Goal: Book appointment/travel/reservation

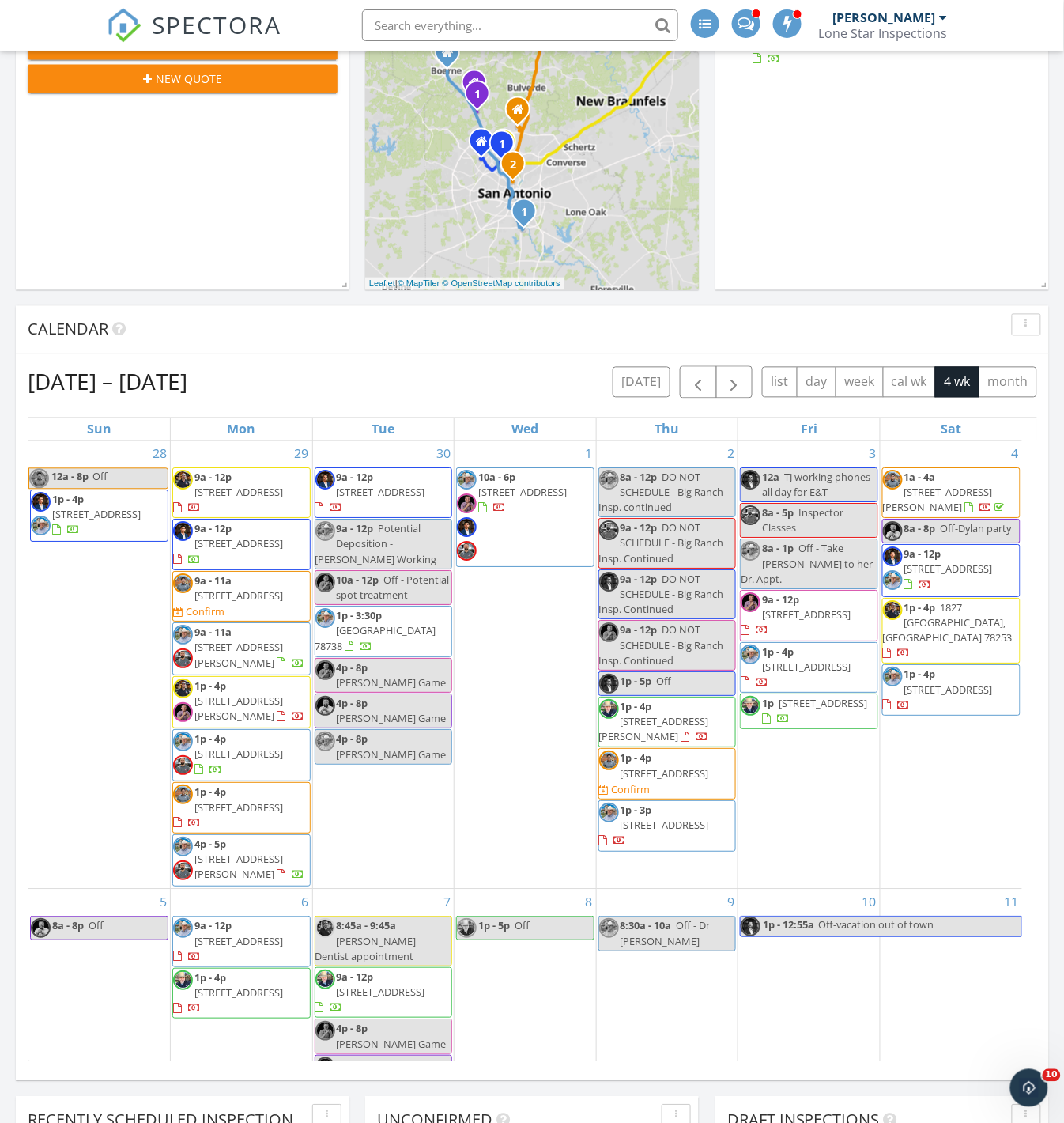
scroll to position [634, 0]
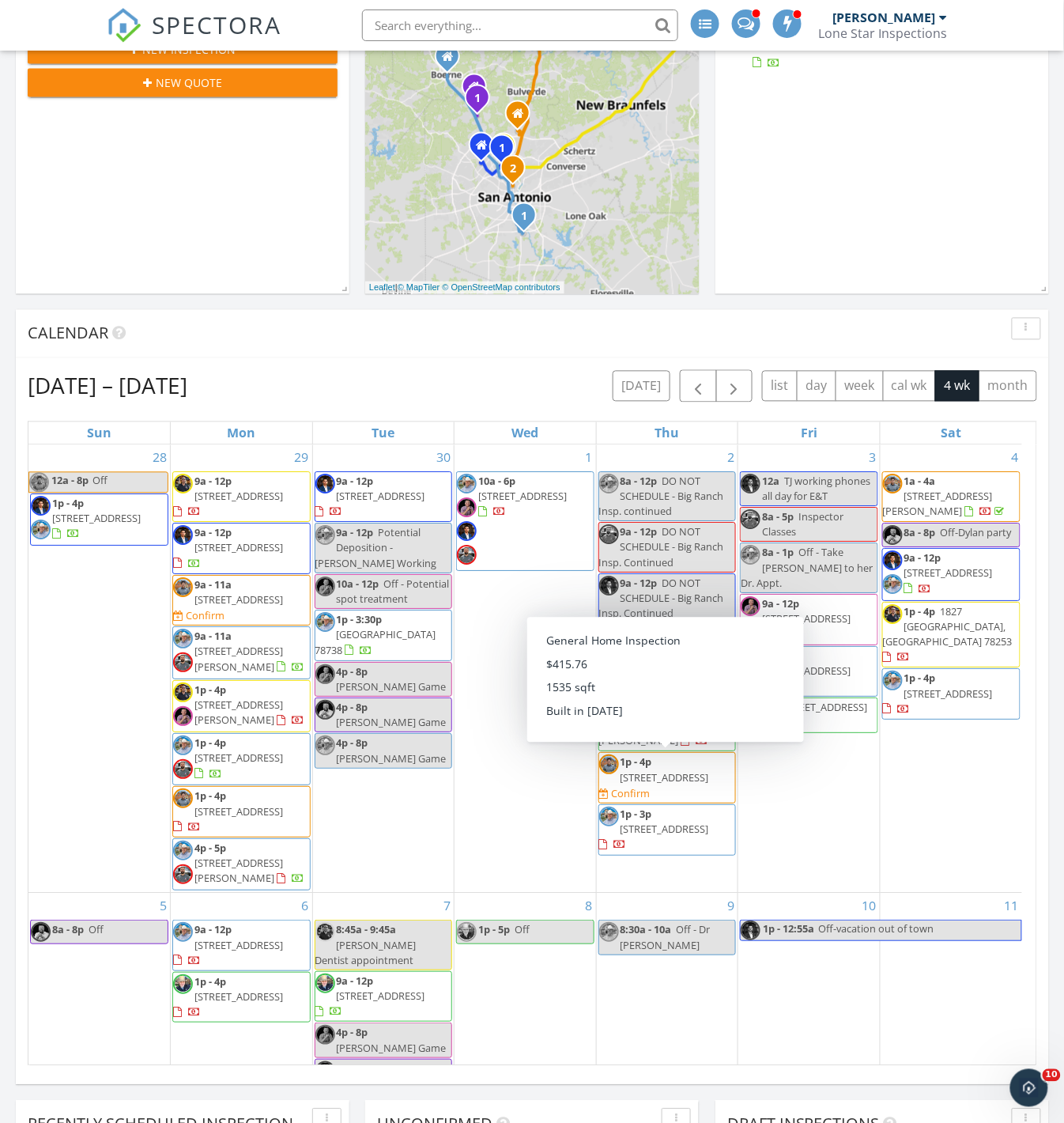
click at [718, 784] on span "1p - 4p [STREET_ADDRESS] Confirm" at bounding box center [667, 778] width 137 height 47
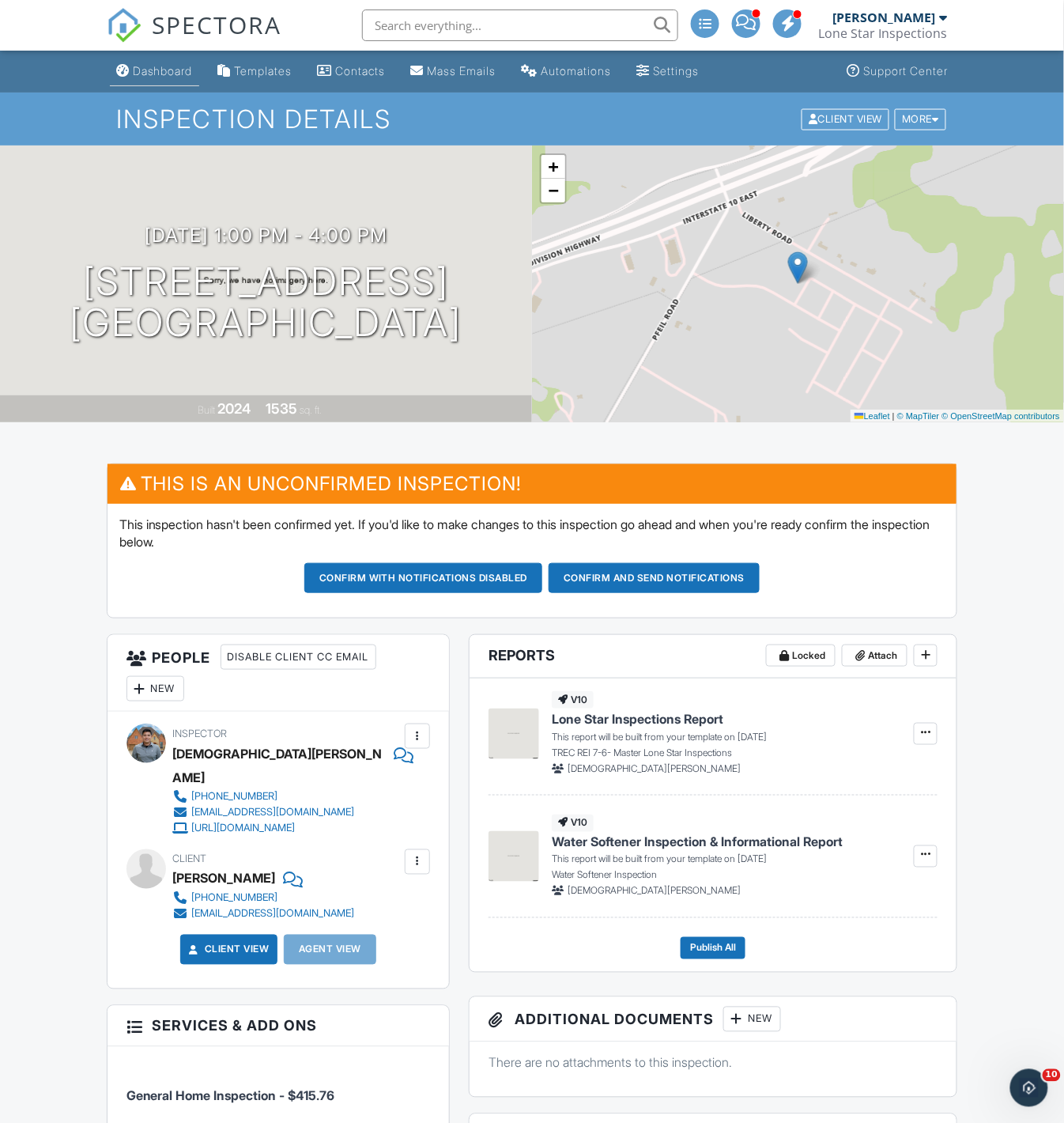
click at [138, 73] on div "Dashboard" at bounding box center [163, 71] width 60 height 14
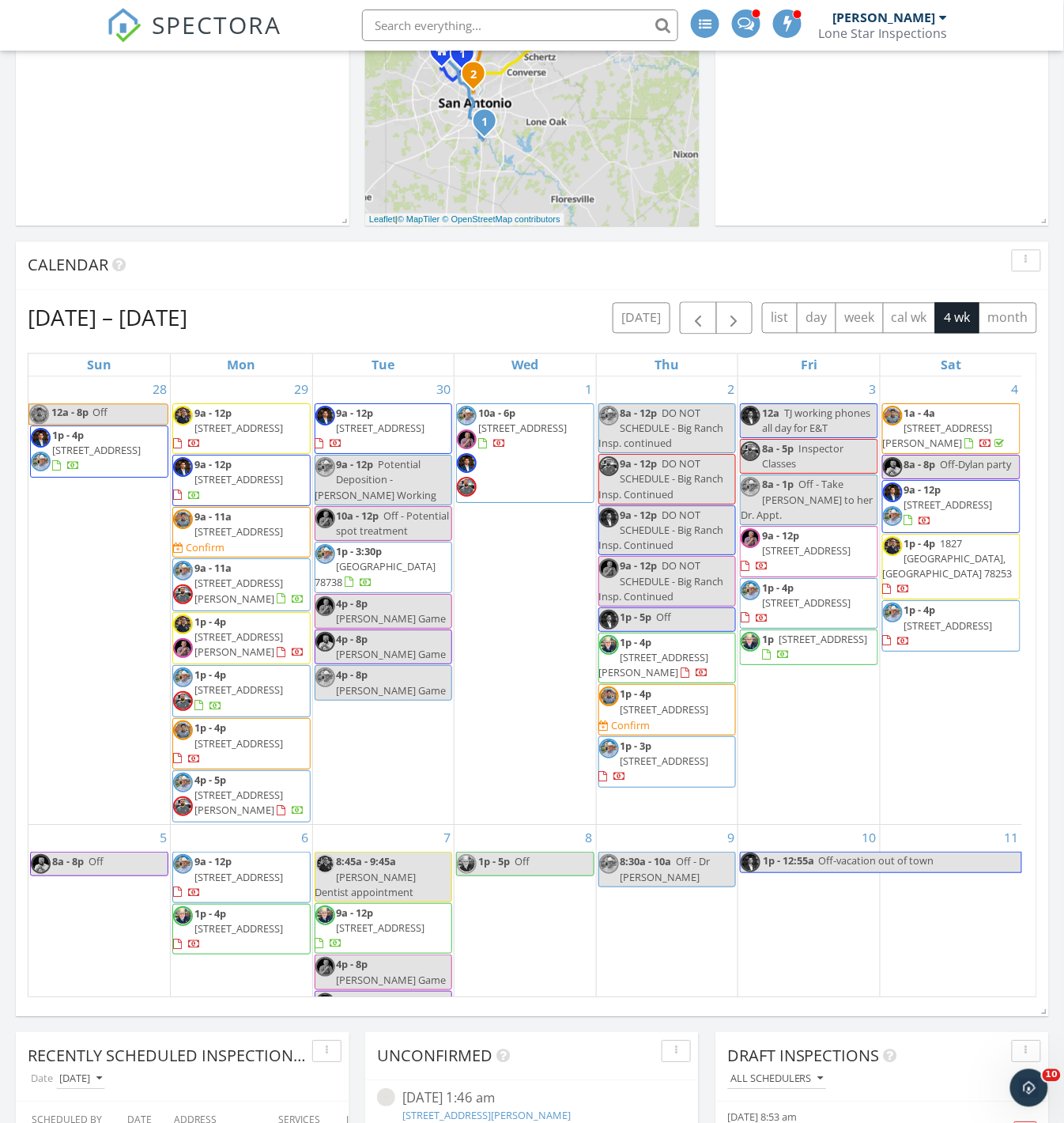
click at [963, 692] on div "4 1a - 4a 3106 Carswell Bend, San Antonio 78245 8a - 8p Off-Dylan party 9a - 12…" at bounding box center [951, 601] width 141 height 448
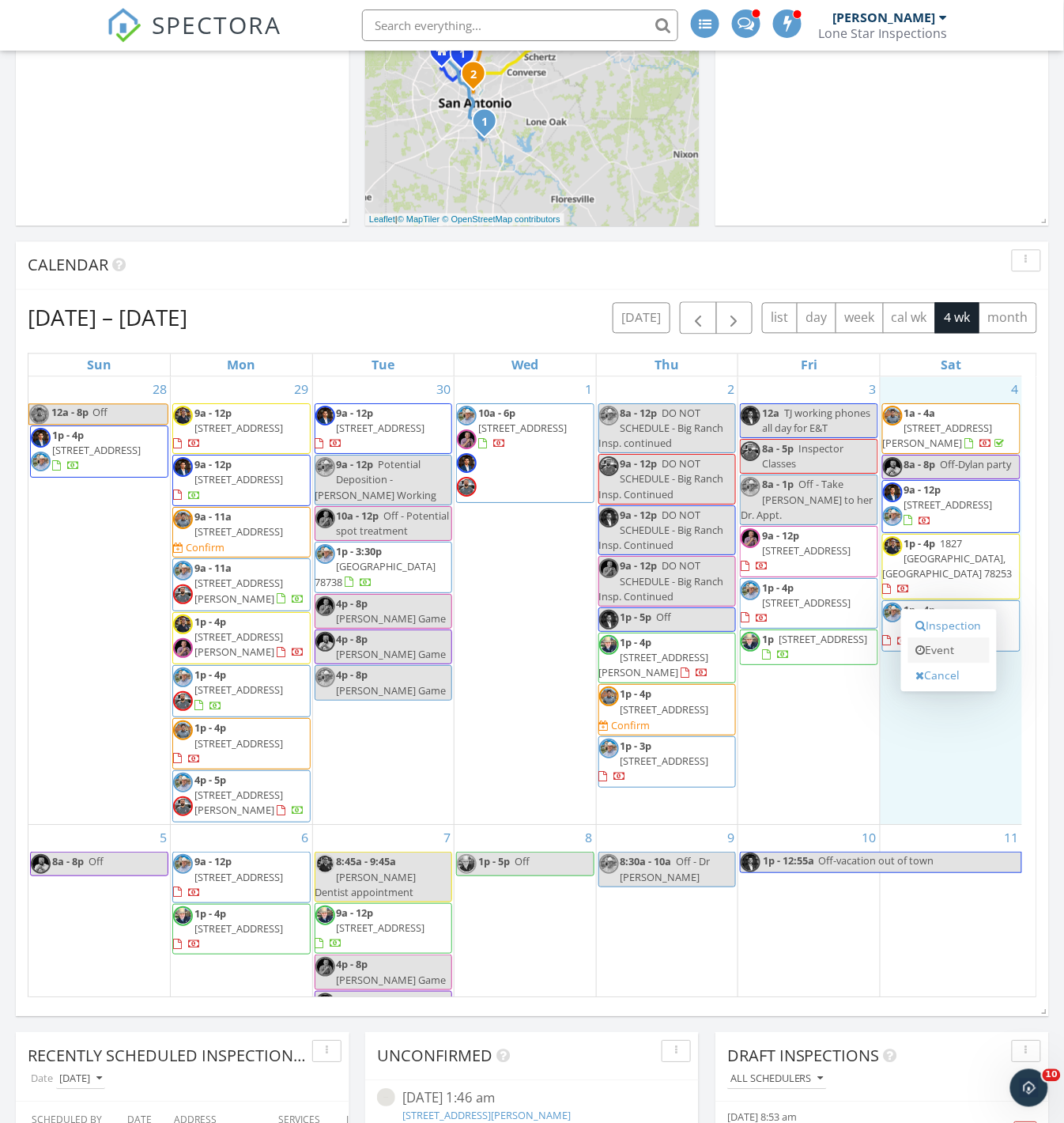
click at [941, 648] on link "Event" at bounding box center [949, 651] width 82 height 26
select select "9"
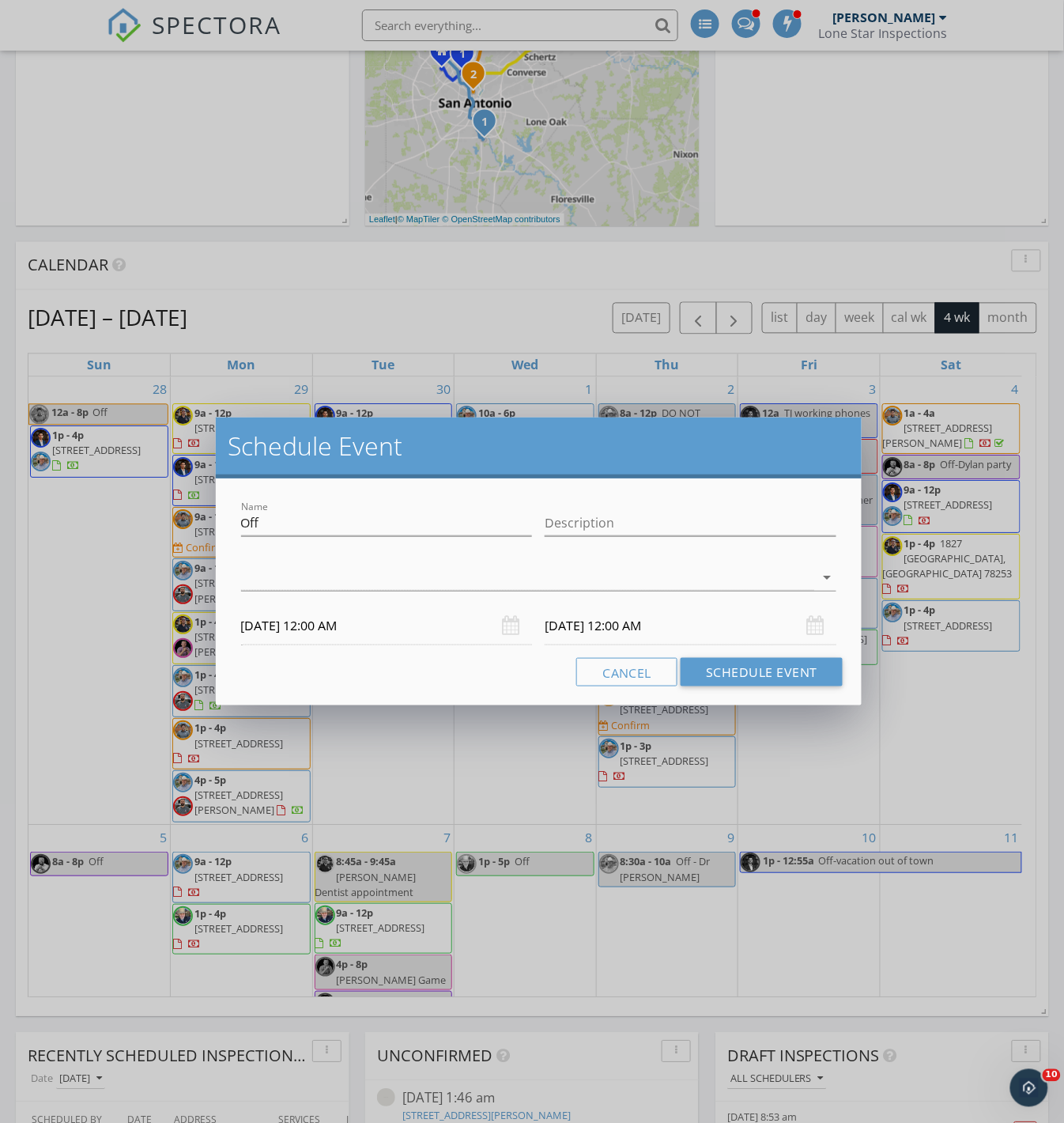
click at [374, 628] on input "10/04/2025 12:00 AM" at bounding box center [387, 626] width 292 height 39
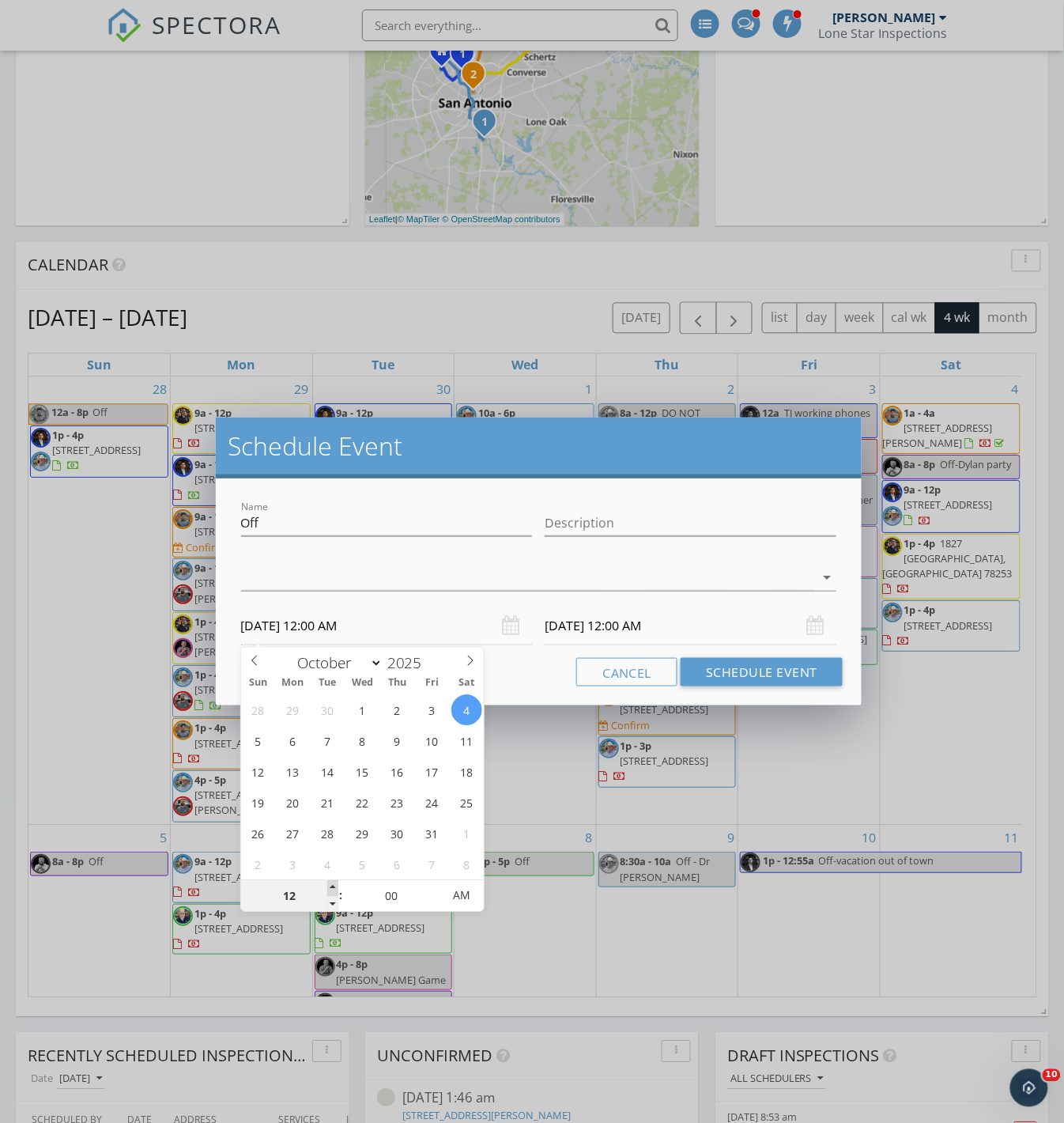
type input "01"
type input "10/04/2025 1:00 AM"
click at [334, 884] on span at bounding box center [333, 889] width 11 height 16
type input "10/05/2025 1:00 AM"
type input "10/04/2025 1:00 PM"
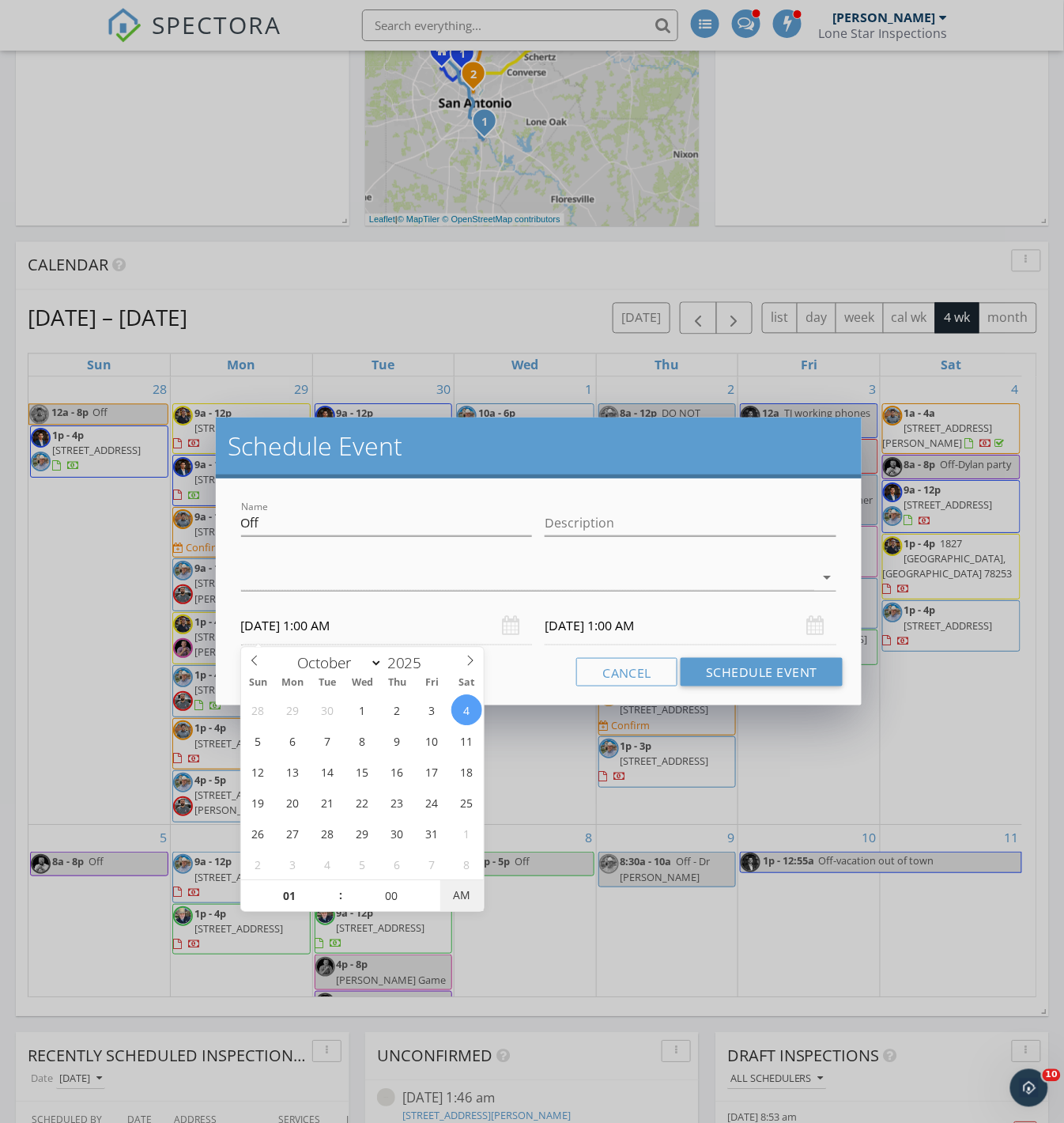
type input "10/05/2025 1:00 PM"
click at [451, 888] on span "AM" at bounding box center [462, 895] width 43 height 31
click at [669, 628] on input "10/05/2025 1:00 PM" at bounding box center [690, 626] width 292 height 39
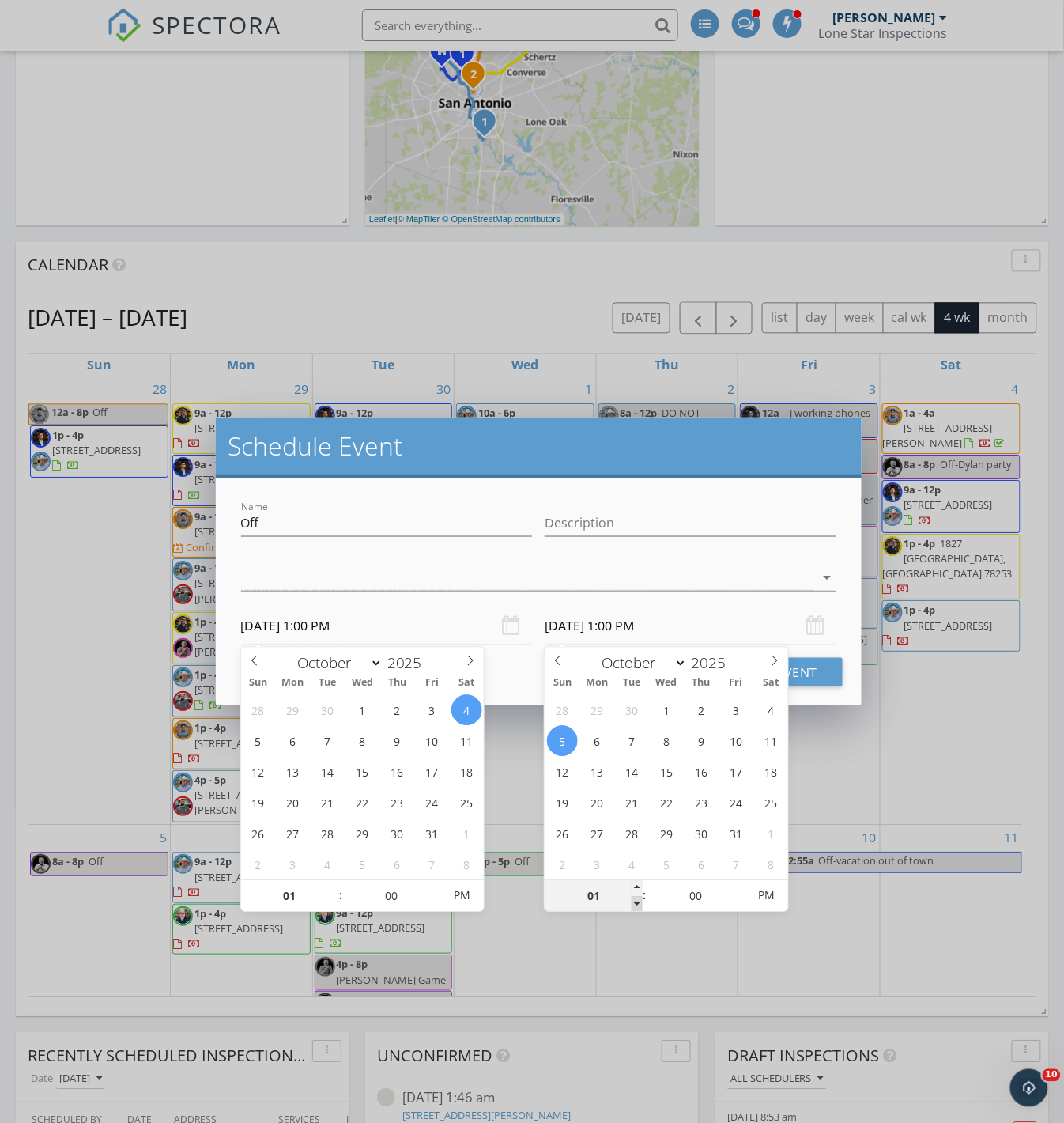
type input "12"
click at [637, 902] on span at bounding box center [637, 905] width 11 height 16
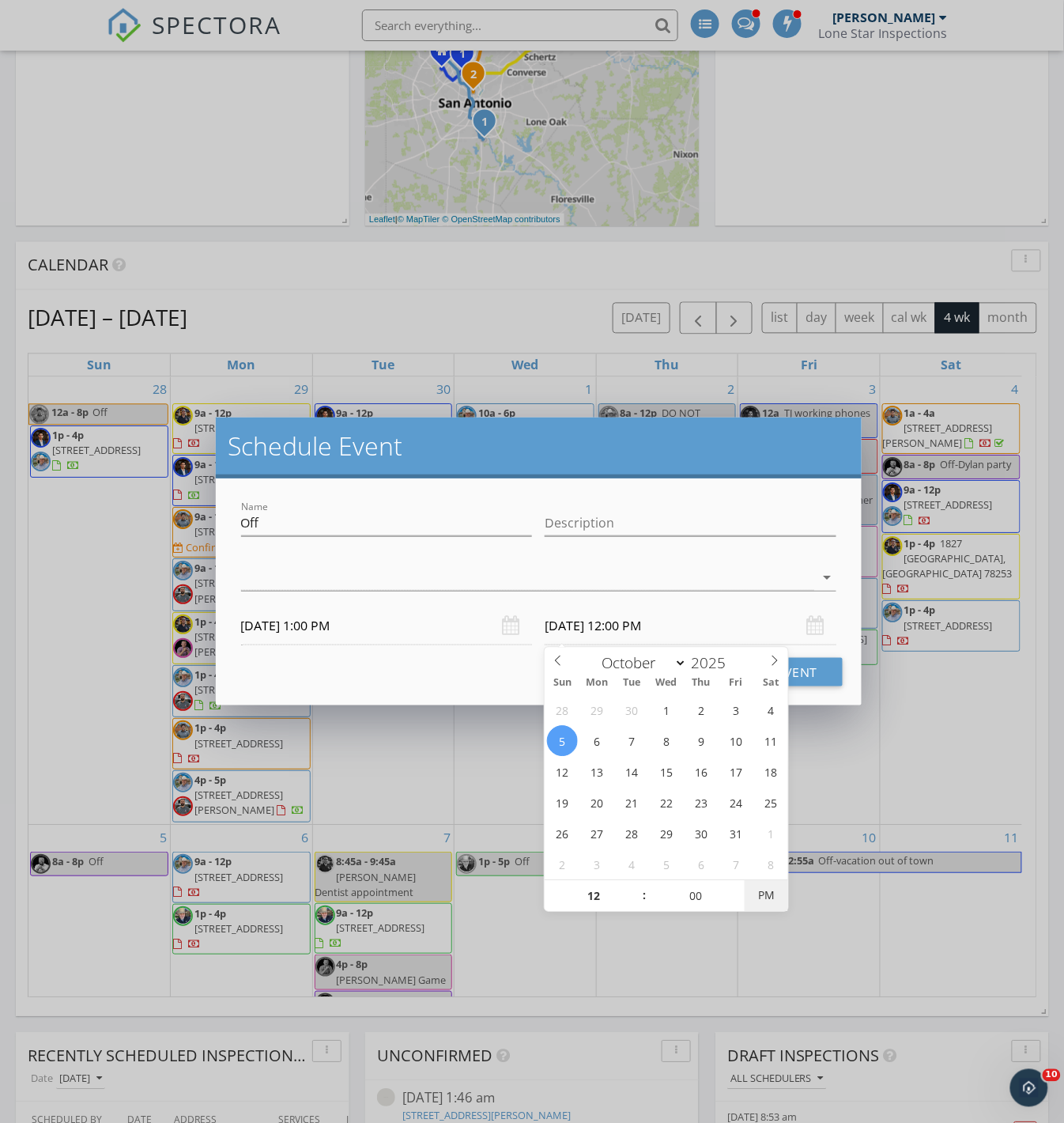
type input "10/05/2025 12:00 AM"
click at [784, 898] on span "PM" at bounding box center [767, 895] width 43 height 31
click at [501, 664] on div "Cancel Schedule Event" at bounding box center [539, 671] width 609 height 28
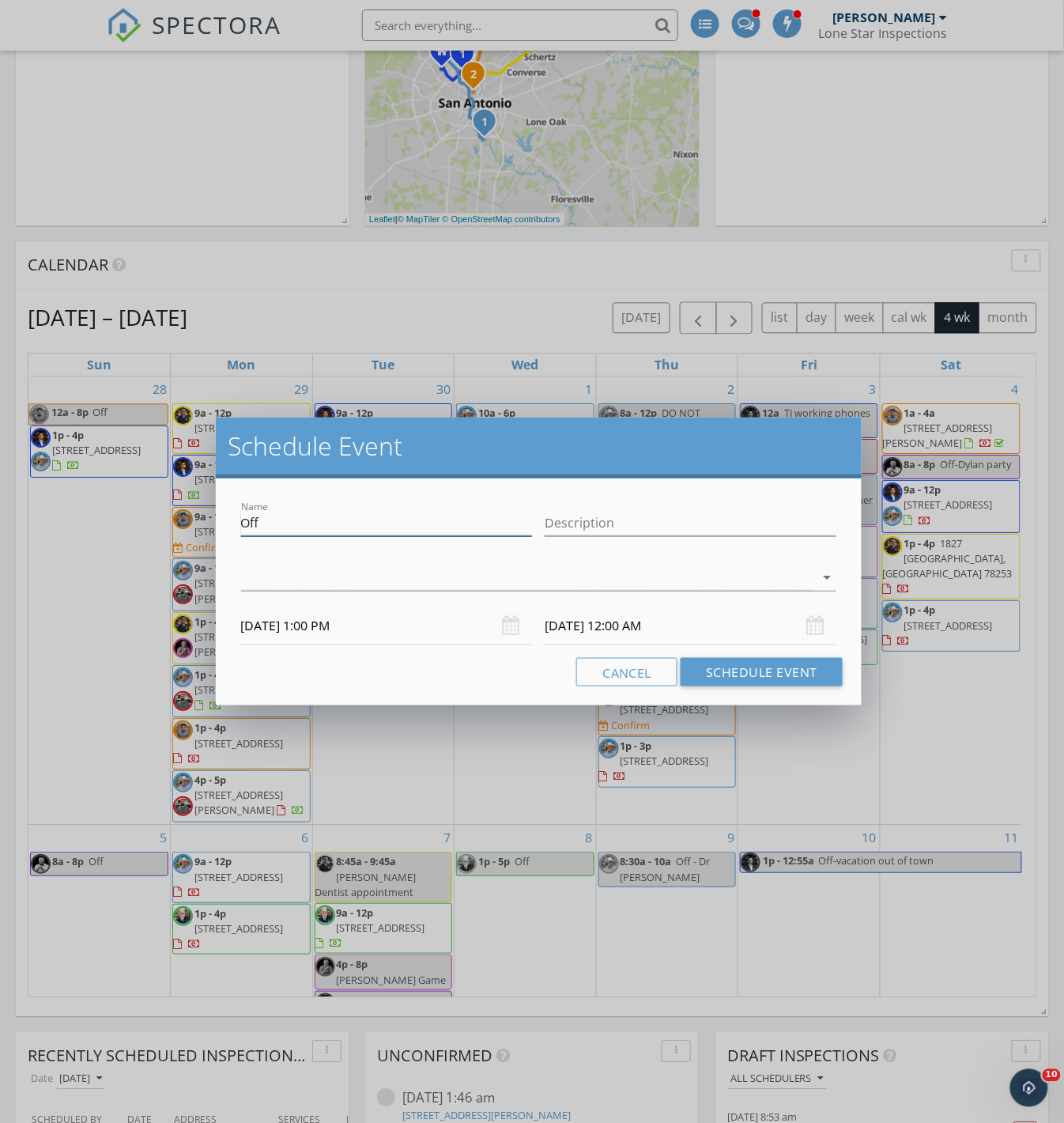
click at [415, 529] on input "Off" at bounding box center [387, 523] width 292 height 26
type input "Off"
click at [753, 664] on button "Schedule Event" at bounding box center [762, 671] width 162 height 28
click at [609, 586] on div at bounding box center [528, 578] width 574 height 26
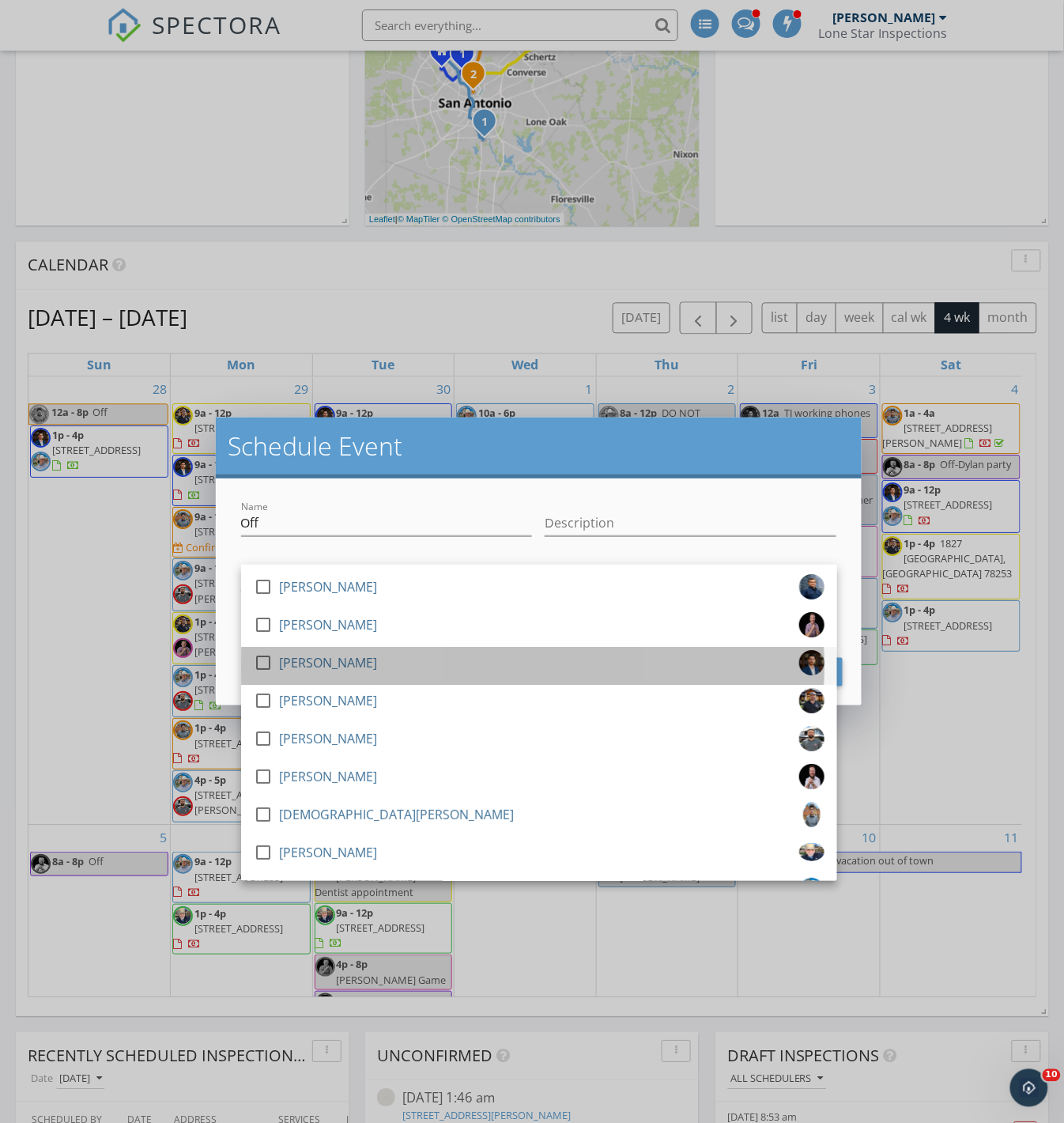
click at [326, 665] on div "[PERSON_NAME]" at bounding box center [328, 663] width 98 height 26
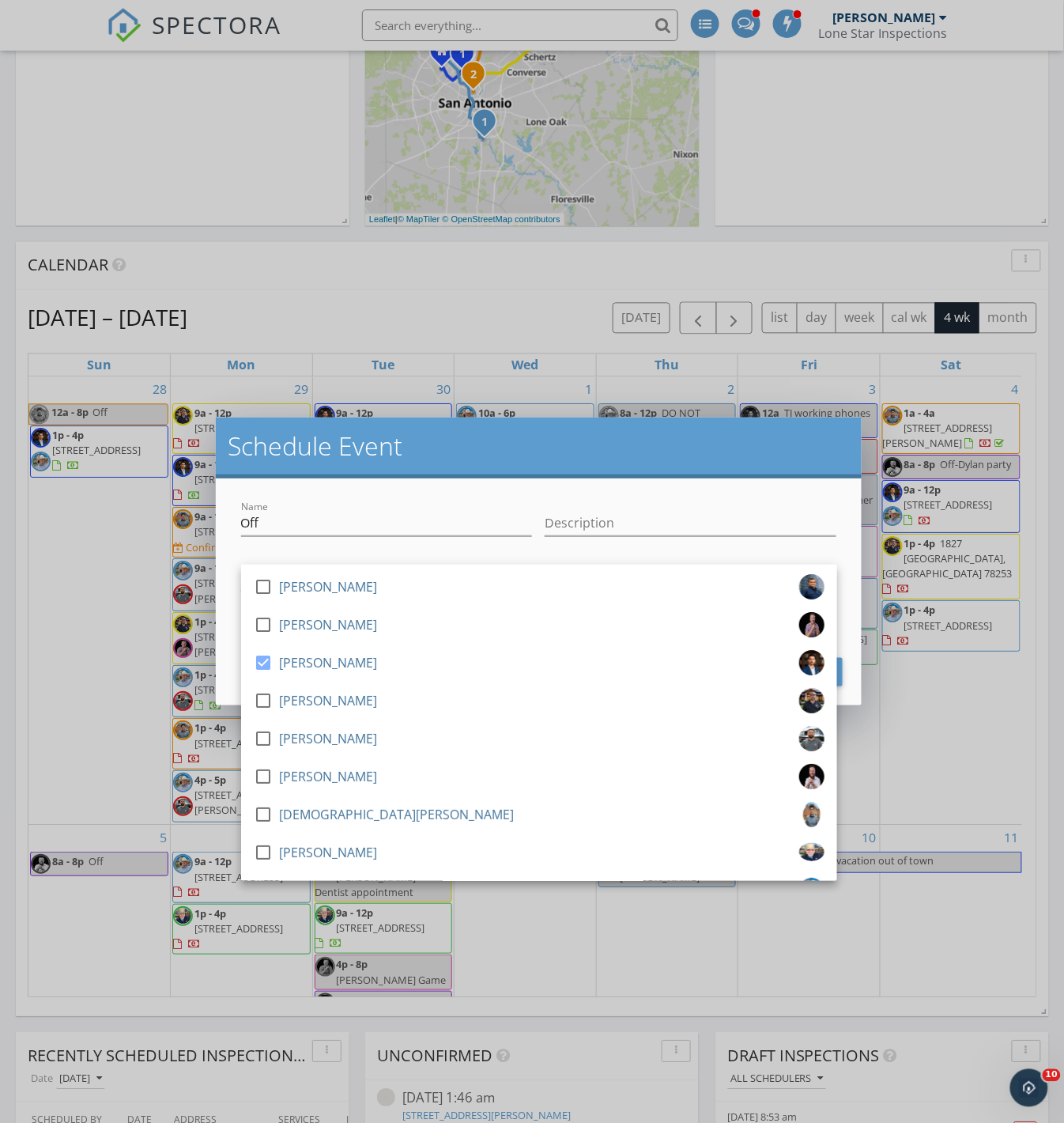
click at [224, 627] on div "Name Off Description check_box_outline_blank John Ramos check_box_outline_blank…" at bounding box center [539, 591] width 646 height 227
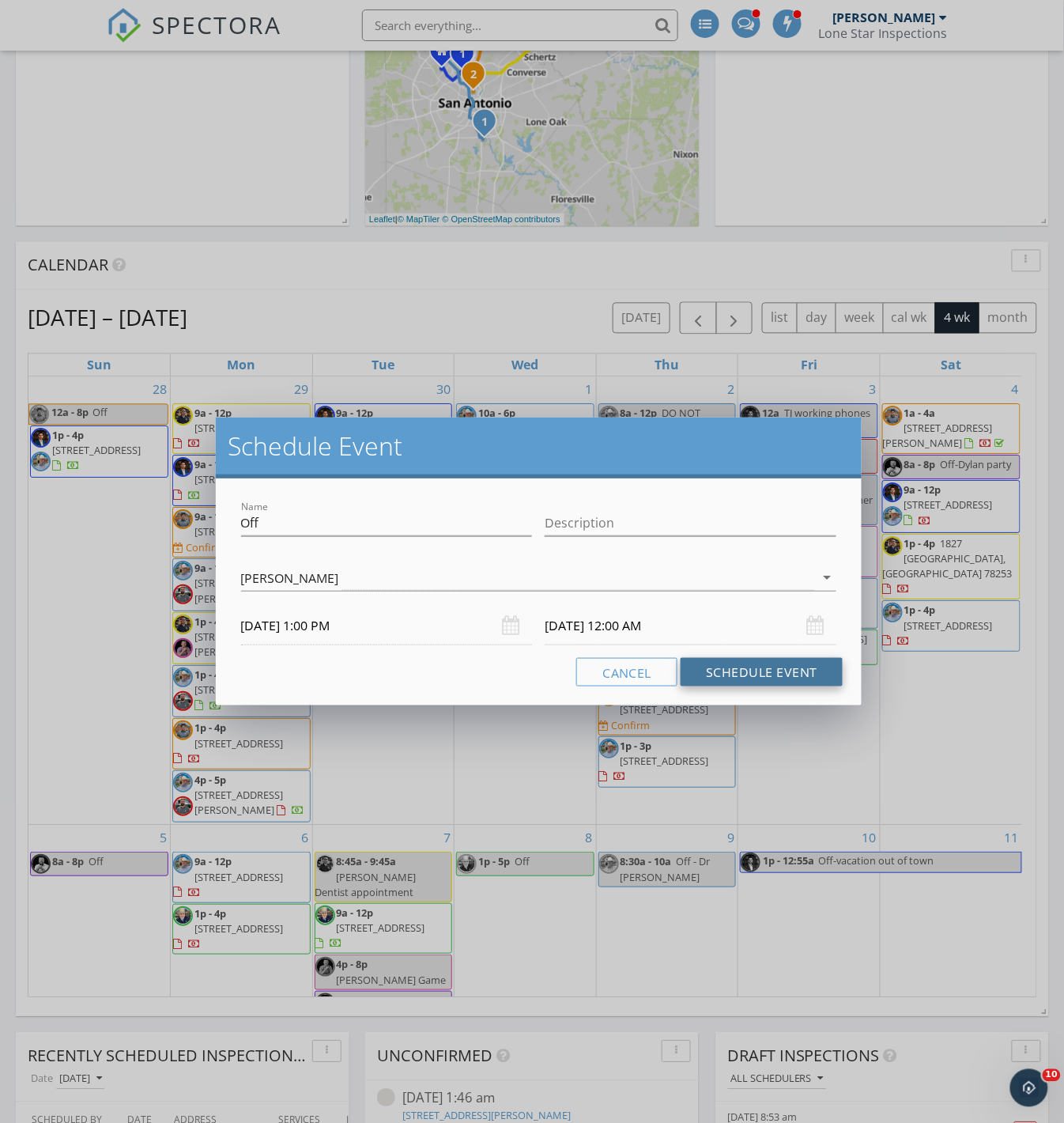
click at [708, 679] on button "Schedule Event" at bounding box center [762, 671] width 162 height 28
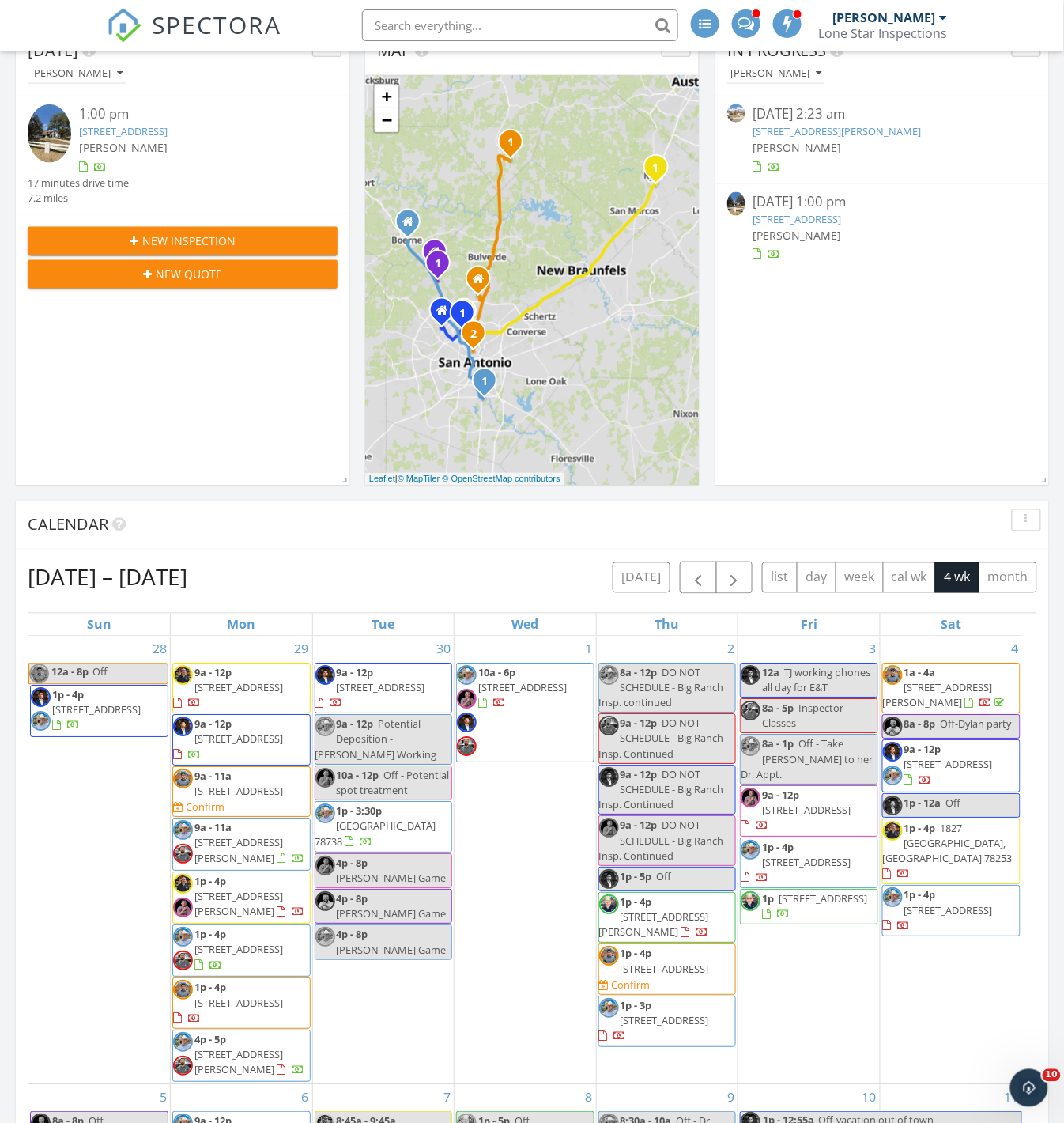
scroll to position [439, 0]
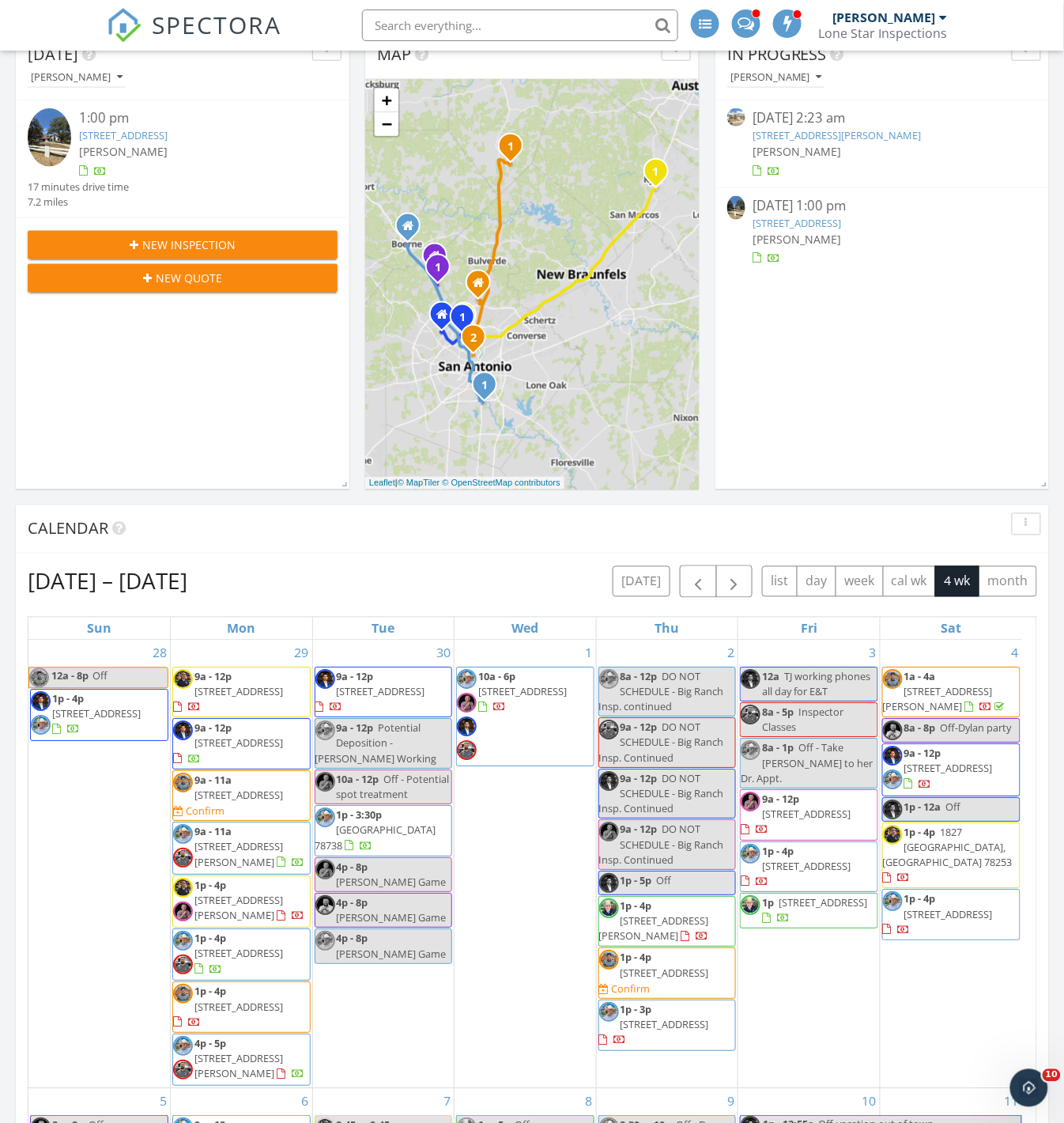
click at [117, 724] on span "1p - 4p 130 County Road 3826, San Antonio 78253" at bounding box center [99, 716] width 137 height 47
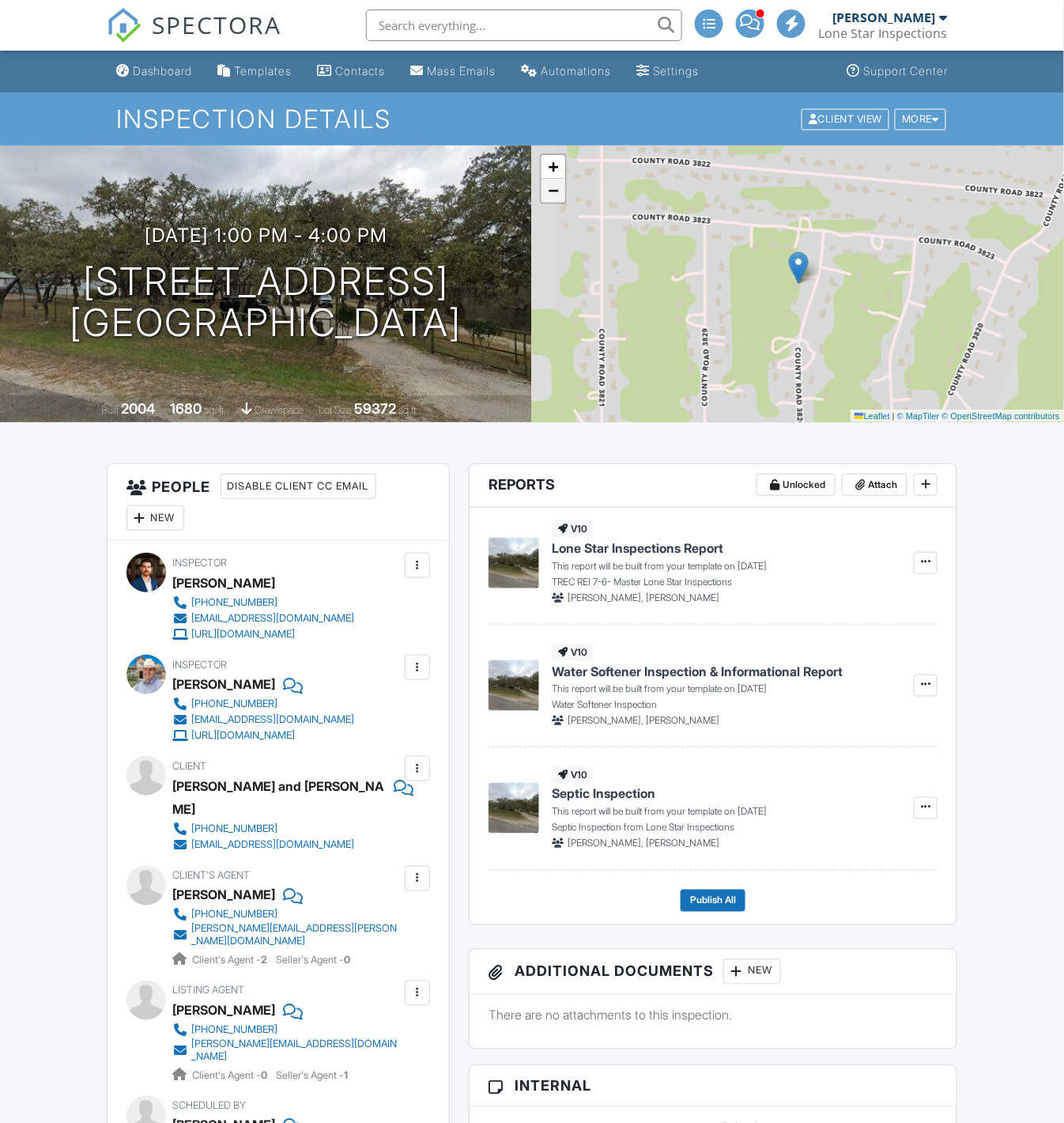
click at [552, 184] on span "−" at bounding box center [553, 190] width 10 height 20
click at [554, 186] on span "−" at bounding box center [553, 190] width 10 height 20
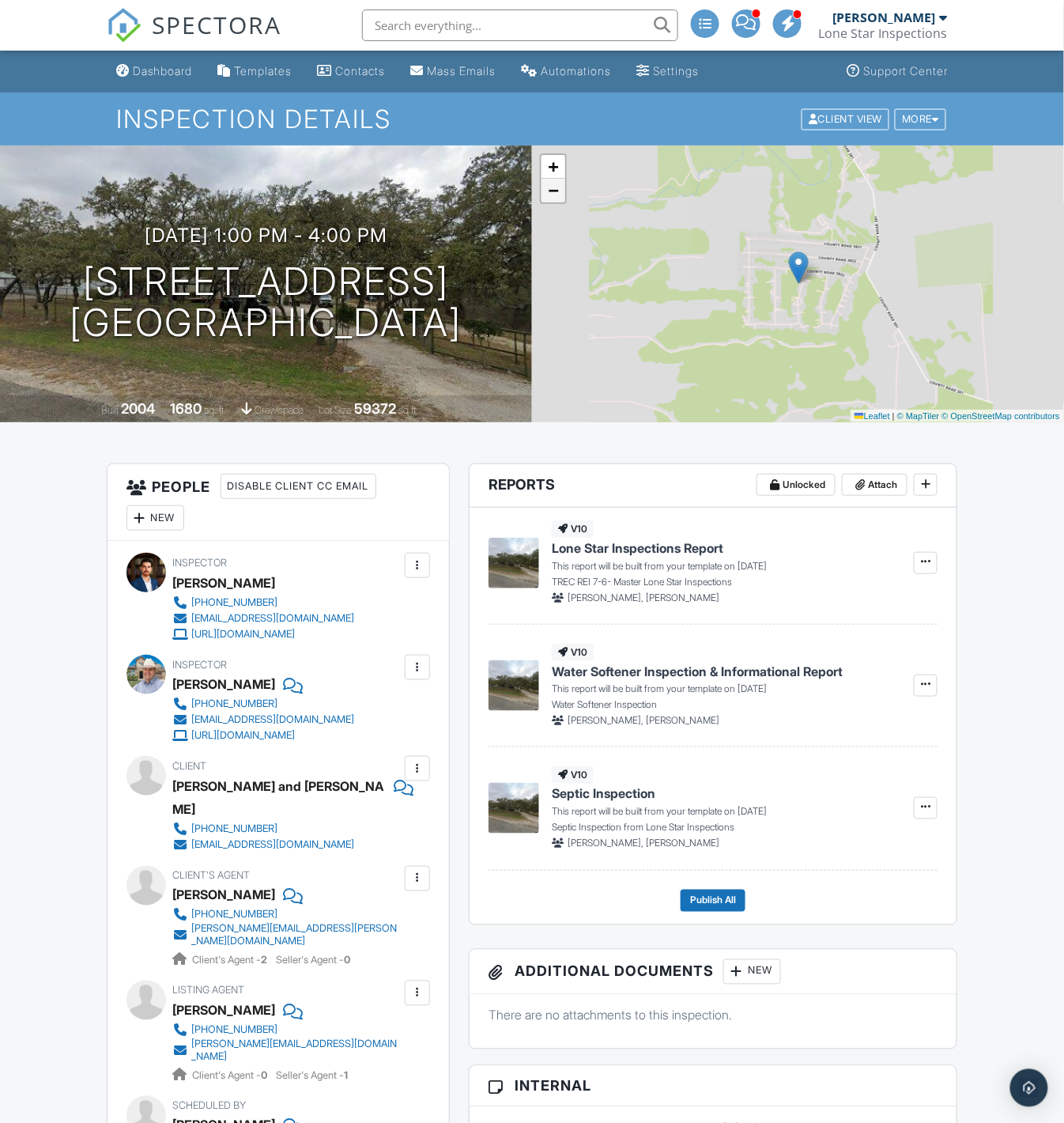
click at [554, 186] on span "−" at bounding box center [553, 190] width 10 height 20
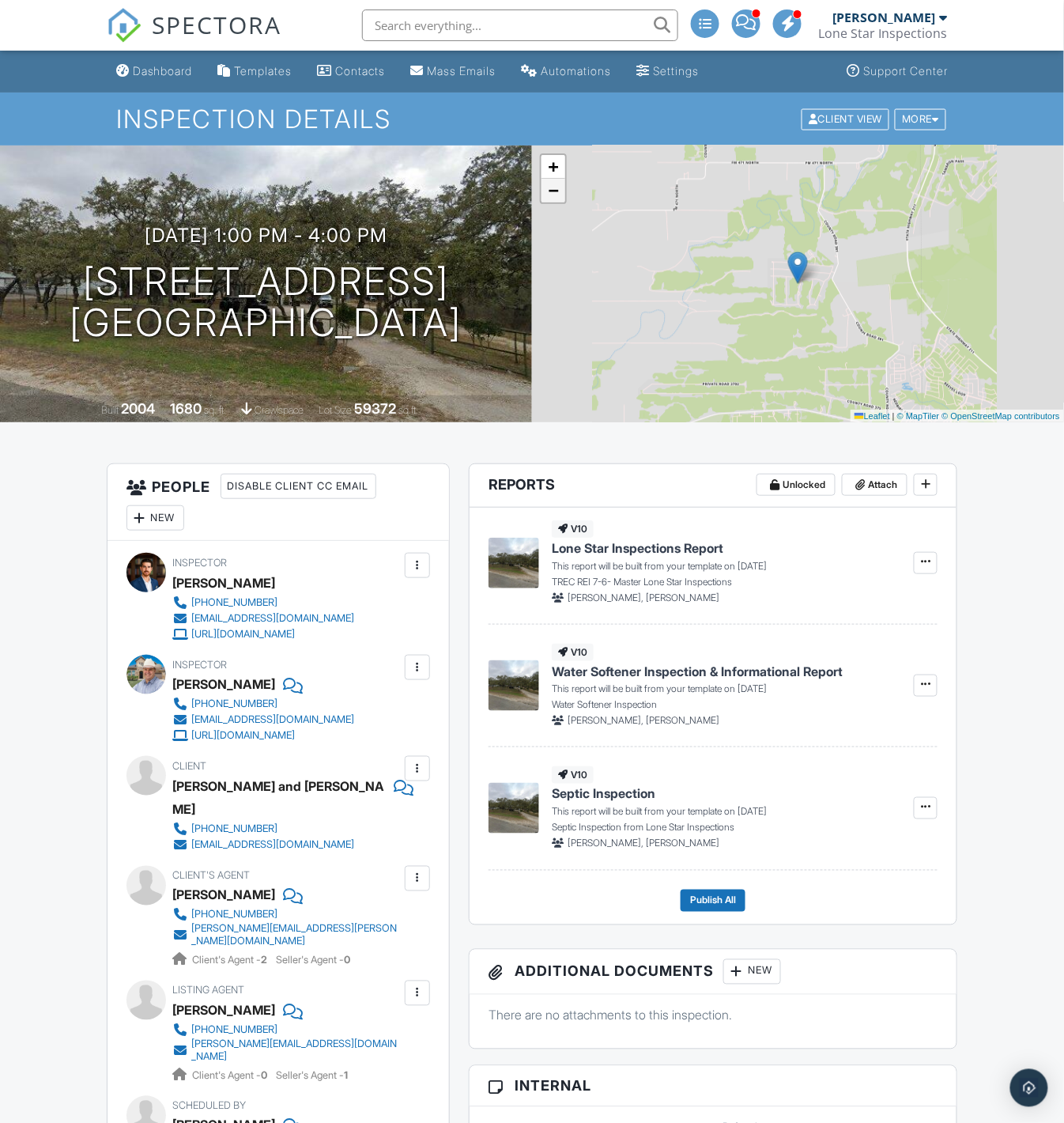
click at [554, 186] on span "−" at bounding box center [553, 190] width 10 height 20
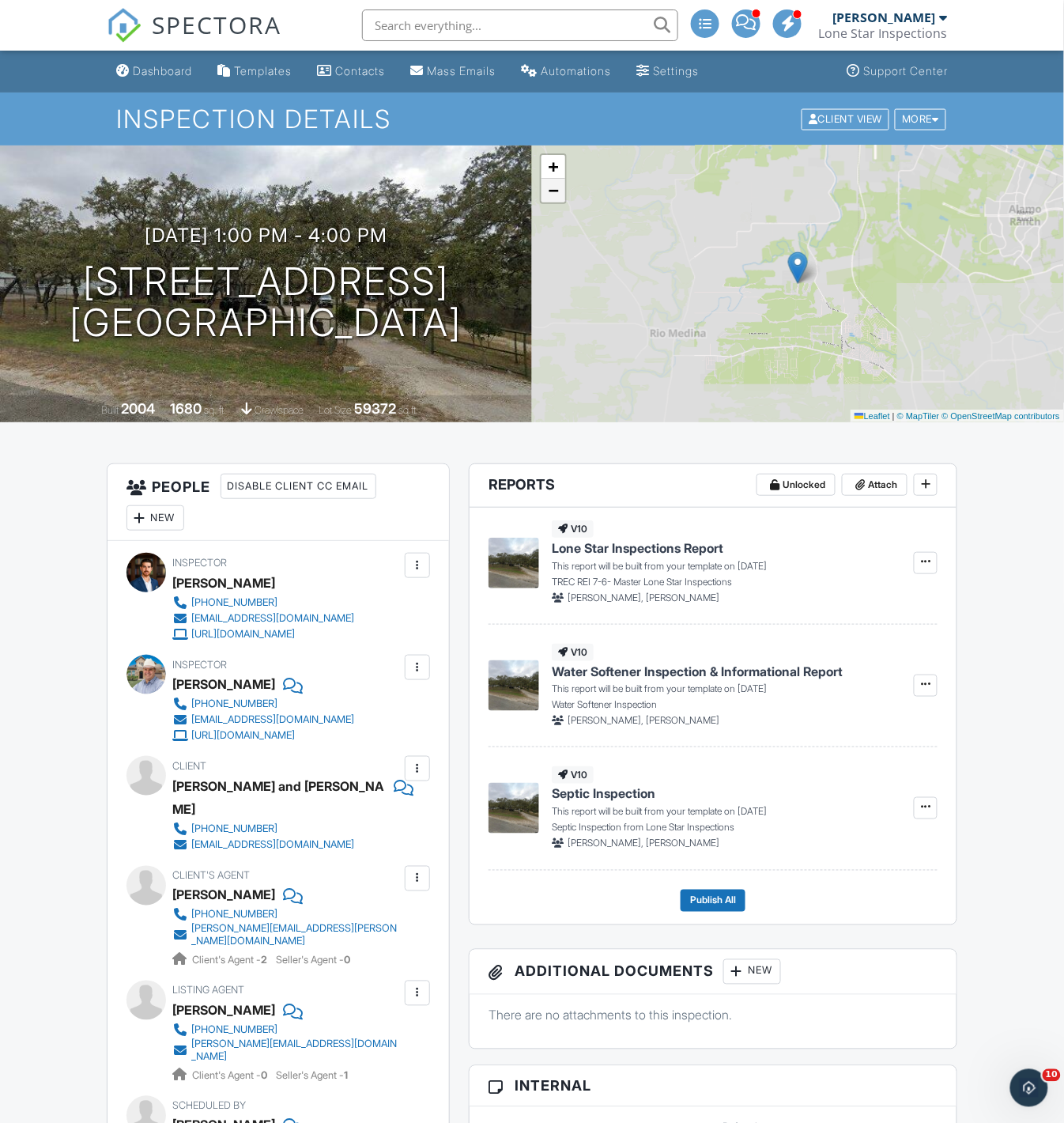
click at [554, 186] on span "−" at bounding box center [553, 190] width 10 height 20
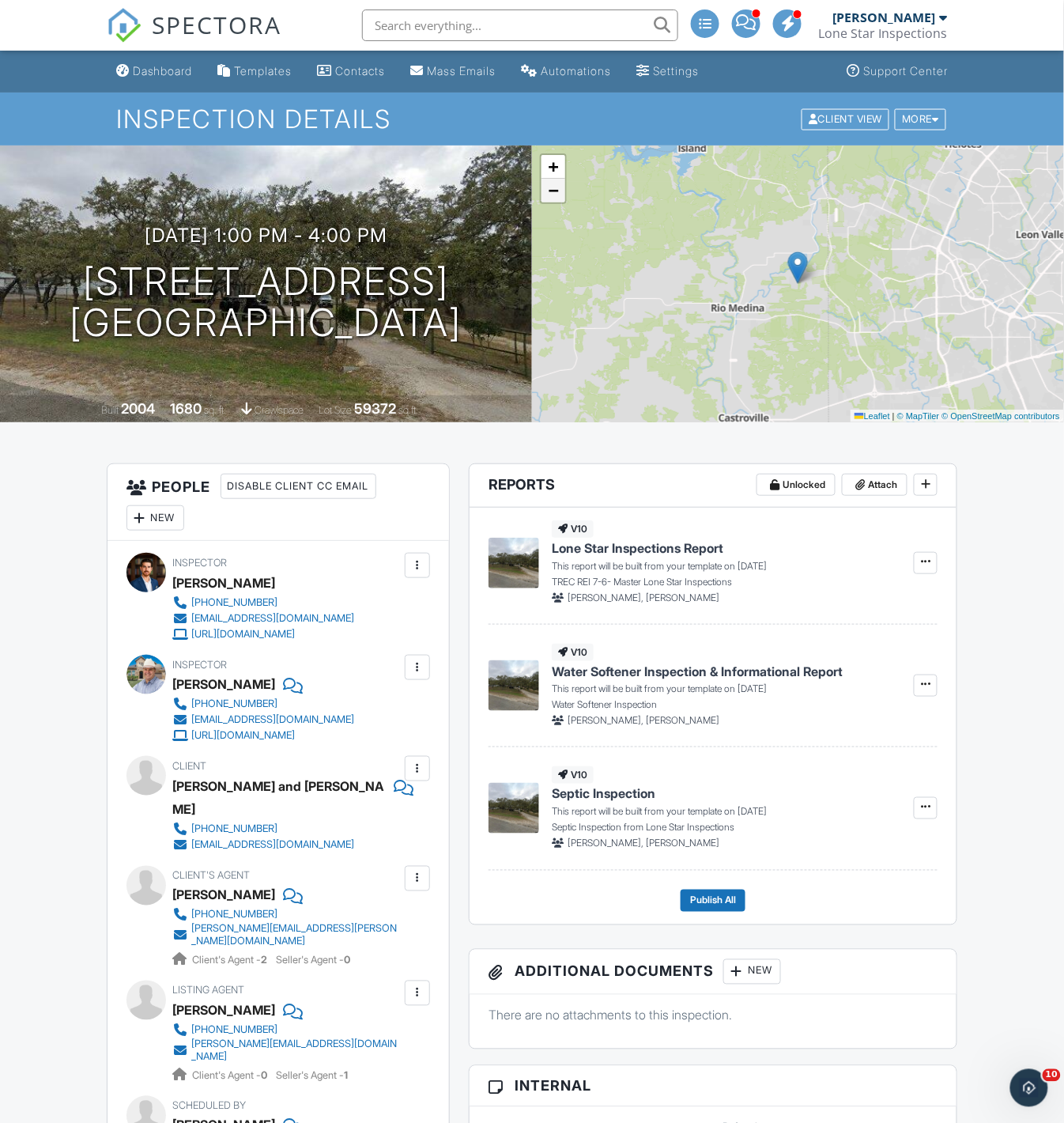
click at [554, 186] on span "−" at bounding box center [553, 190] width 10 height 20
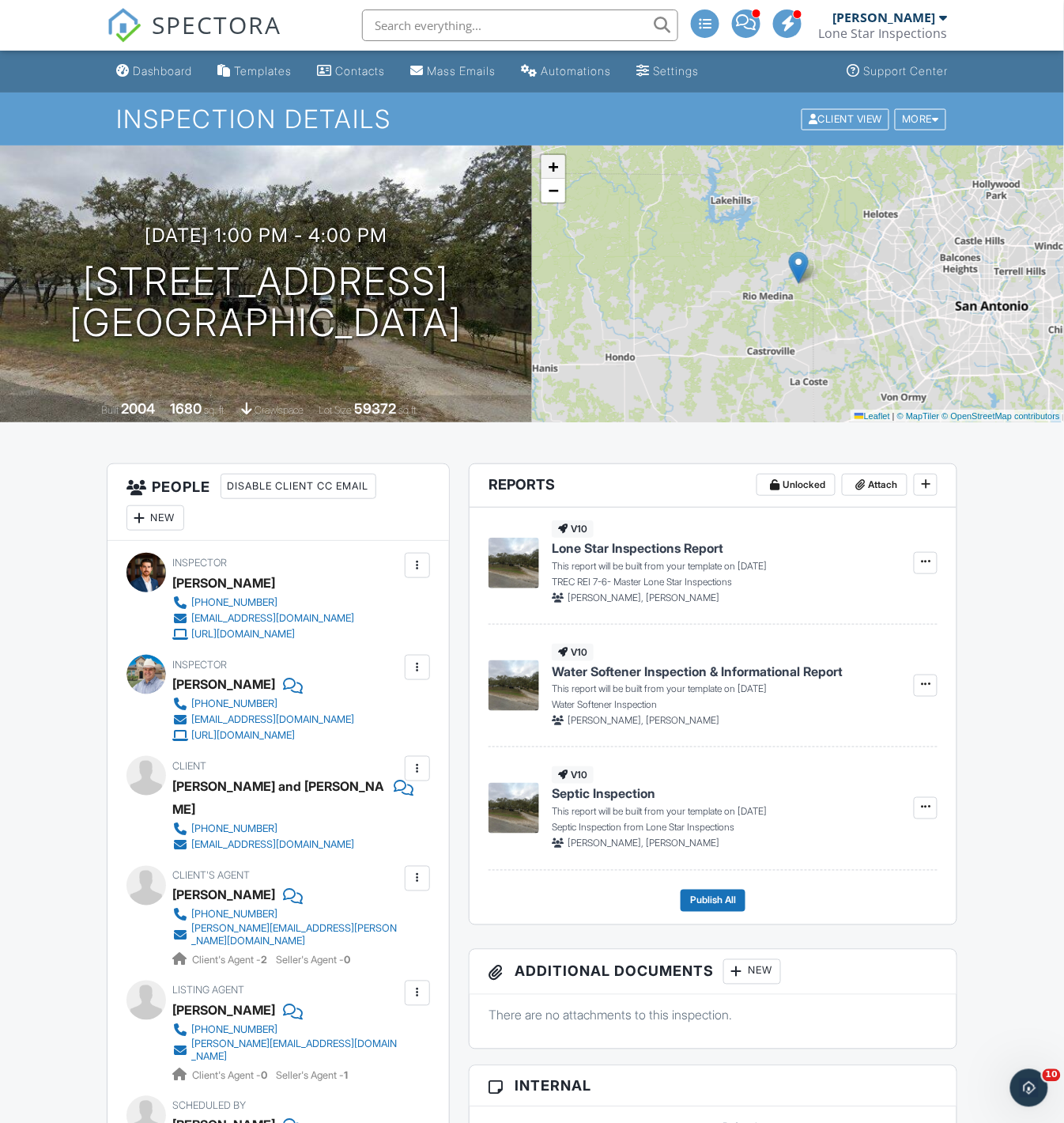
click at [557, 168] on span "+" at bounding box center [553, 166] width 10 height 20
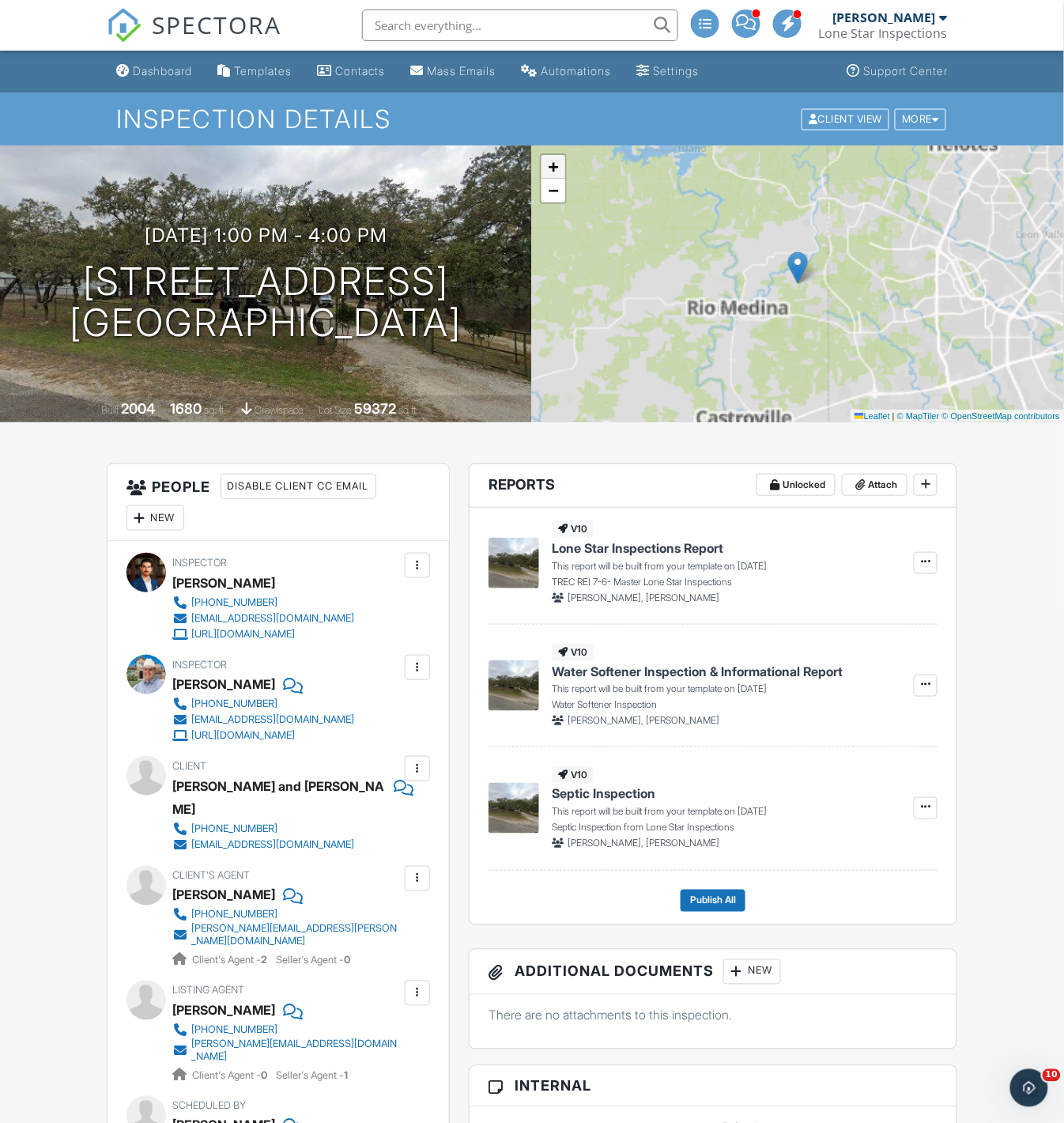
click at [557, 168] on span "+" at bounding box center [553, 166] width 10 height 20
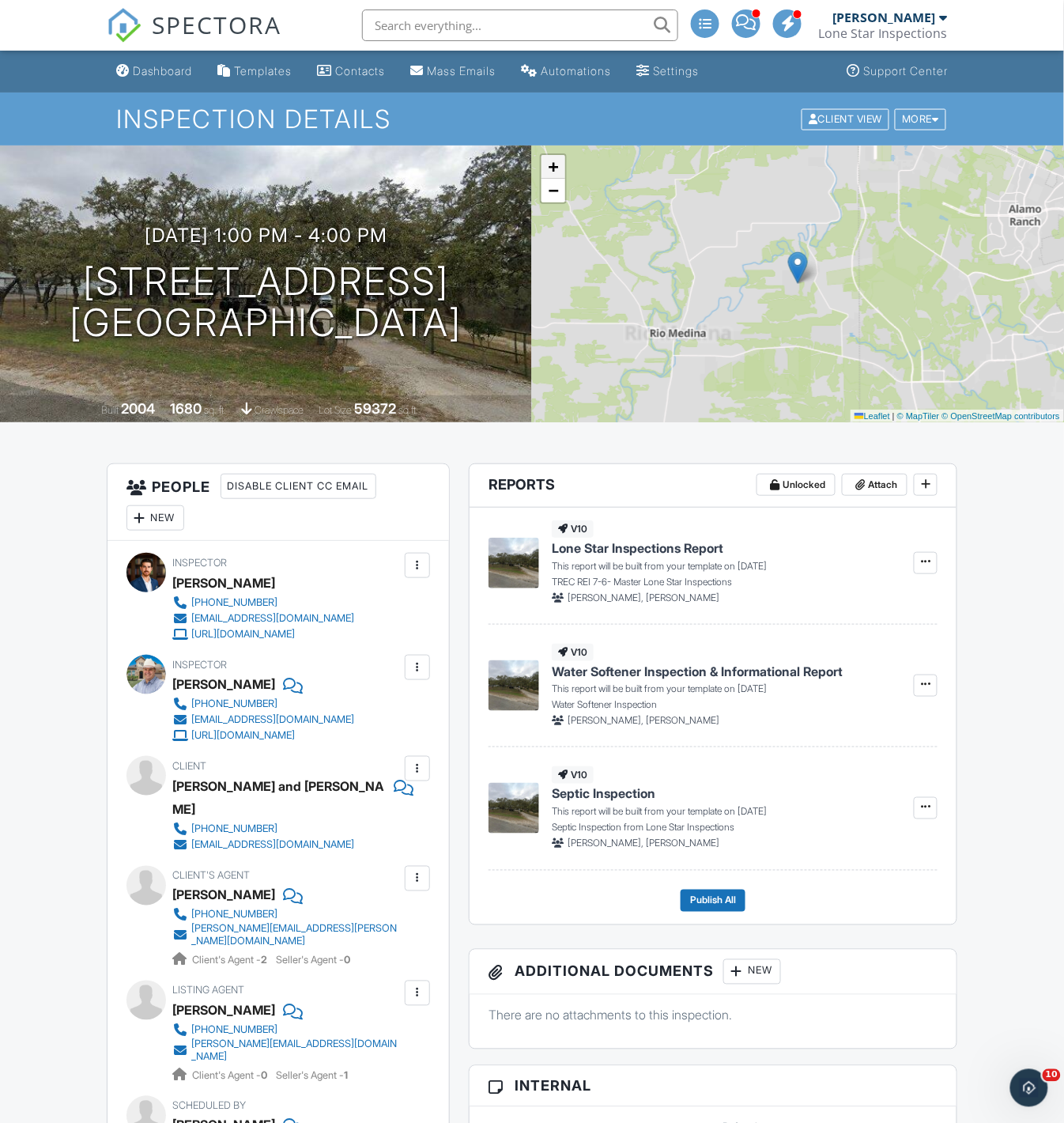
click at [557, 168] on span "+" at bounding box center [553, 166] width 10 height 20
